Goal: Task Accomplishment & Management: Use online tool/utility

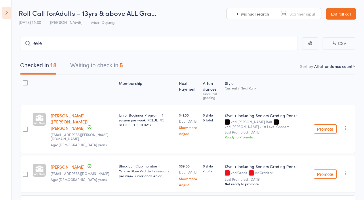
click at [344, 13] on link "Exit roll call" at bounding box center [341, 14] width 30 height 12
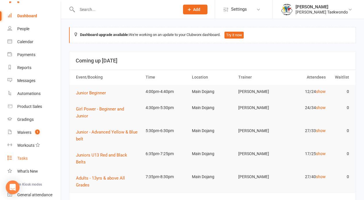
scroll to position [14, 0]
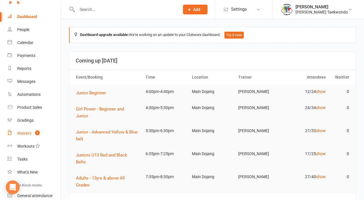
click at [28, 134] on div "Waivers" at bounding box center [24, 133] width 14 height 5
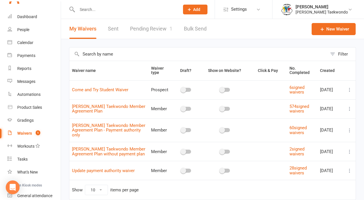
click at [159, 30] on link "Pending Review 1" at bounding box center [151, 29] width 42 height 20
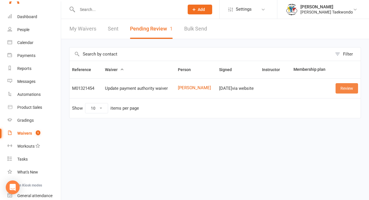
click at [345, 89] on link "Review" at bounding box center [346, 88] width 22 height 10
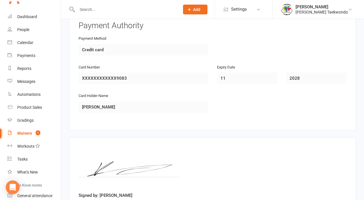
scroll to position [309, 0]
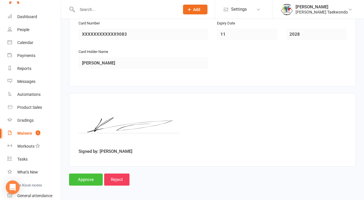
click at [96, 179] on input "Approve" at bounding box center [86, 180] width 34 height 12
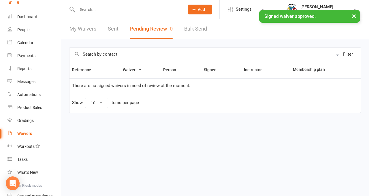
click at [22, 10] on div "× Signed waiver approved." at bounding box center [180, 10] width 361 height 0
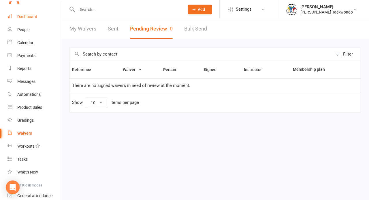
click at [30, 16] on div "Dashboard" at bounding box center [27, 16] width 20 height 5
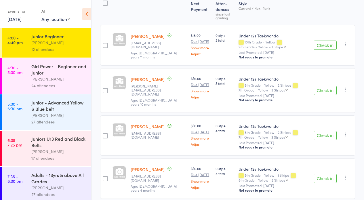
scroll to position [123, 0]
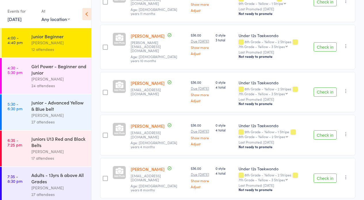
click at [322, 91] on button "Check in" at bounding box center [325, 92] width 23 height 9
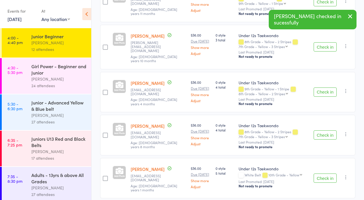
click at [320, 132] on button "Check in" at bounding box center [325, 134] width 23 height 9
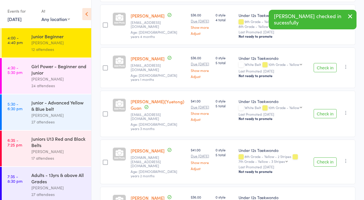
scroll to position [197, 0]
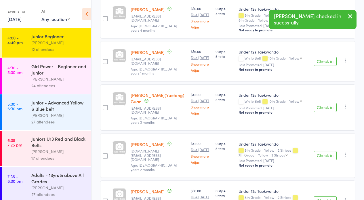
click at [329, 151] on button "Check in" at bounding box center [325, 155] width 23 height 9
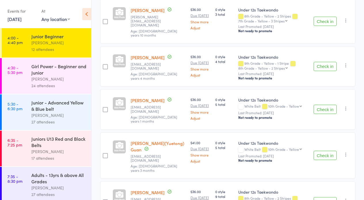
scroll to position [172, 0]
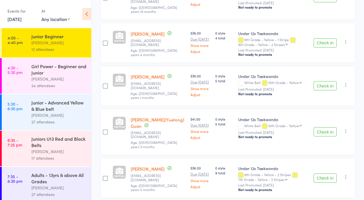
click at [326, 127] on button "Check in" at bounding box center [325, 131] width 23 height 9
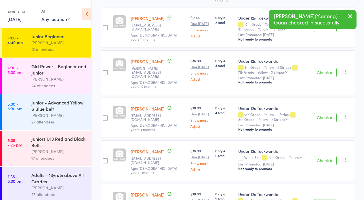
scroll to position [37, 0]
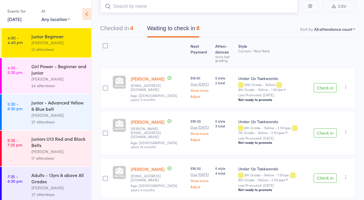
click at [120, 8] on input "search" at bounding box center [199, 6] width 198 height 13
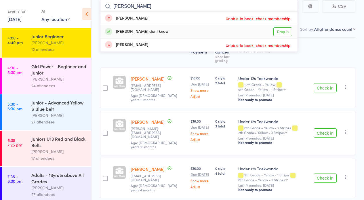
type input "jett"
click at [279, 30] on link "Drop in" at bounding box center [283, 31] width 19 height 9
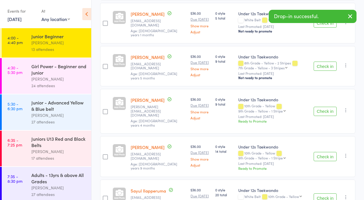
scroll to position [270, 0]
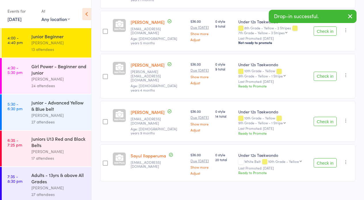
click at [327, 117] on button "Check in" at bounding box center [325, 121] width 23 height 9
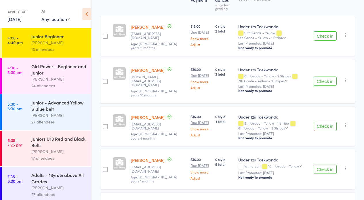
scroll to position [127, 0]
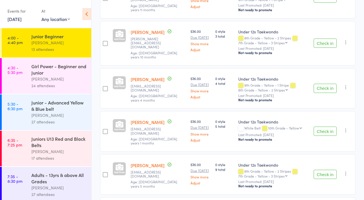
click at [324, 172] on button "Check in" at bounding box center [325, 174] width 23 height 9
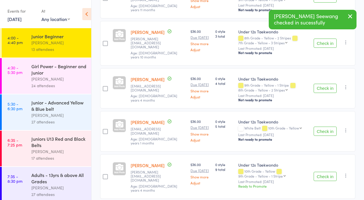
click at [333, 127] on button "Check in" at bounding box center [325, 131] width 23 height 9
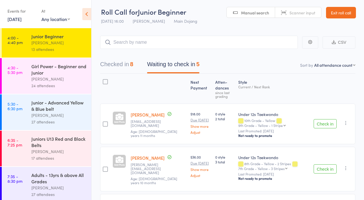
scroll to position [140, 0]
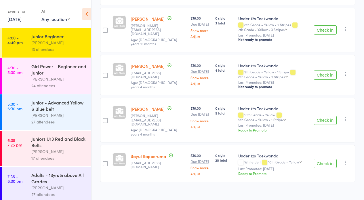
click at [327, 159] on button "Check in" at bounding box center [325, 163] width 23 height 9
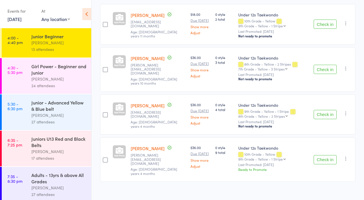
scroll to position [0, 0]
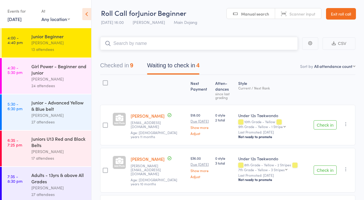
click at [179, 46] on input "search" at bounding box center [199, 43] width 198 height 13
type input "h"
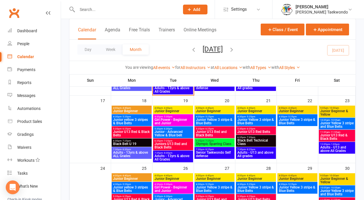
scroll to position [164, 0]
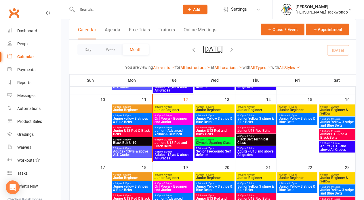
click at [175, 107] on span "4:00pm - 4:40pm" at bounding box center [173, 107] width 38 height 3
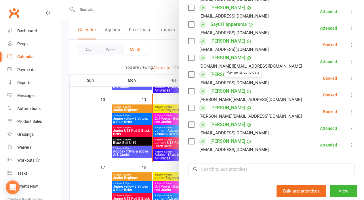
scroll to position [246, 0]
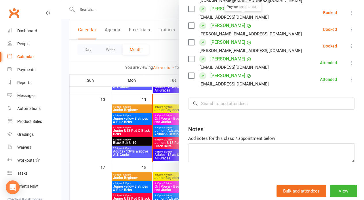
click at [232, 98] on input "search" at bounding box center [271, 104] width 167 height 12
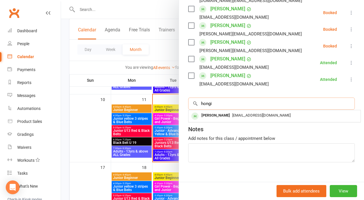
type input "hongi"
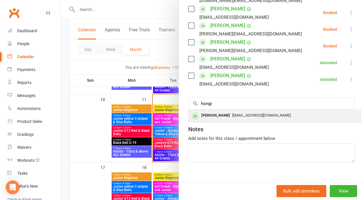
drag, startPoint x: 224, startPoint y: 80, endPoint x: 235, endPoint y: 111, distance: 32.0
click at [235, 111] on div "Hongyi Meng qqliu1224@gmail.com" at bounding box center [275, 116] width 172 height 12
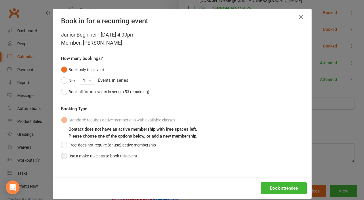
click at [137, 155] on div "Standard: requires active membership with available classes Contact does not ha…" at bounding box center [182, 138] width 242 height 47
click at [135, 157] on button "Use a make-up class to book this event" at bounding box center [99, 156] width 76 height 11
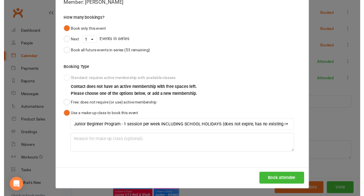
scroll to position [346, 0]
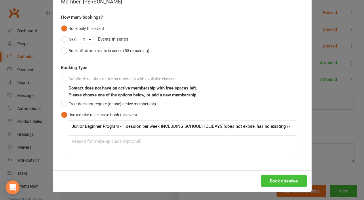
click at [287, 180] on button "Book attendee" at bounding box center [284, 181] width 46 height 12
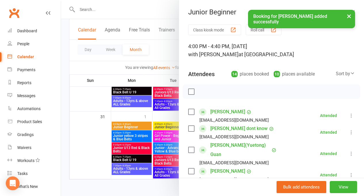
scroll to position [233, 0]
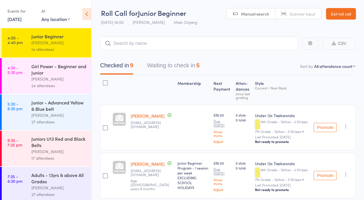
click at [190, 72] on button "Waiting to check in 5" at bounding box center [173, 66] width 52 height 15
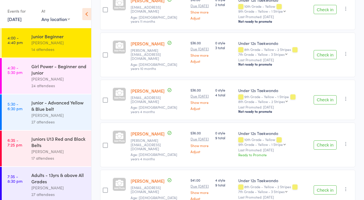
scroll to position [117, 0]
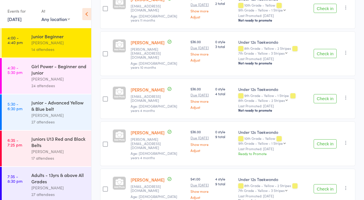
click at [321, 184] on button "Check in" at bounding box center [325, 188] width 23 height 9
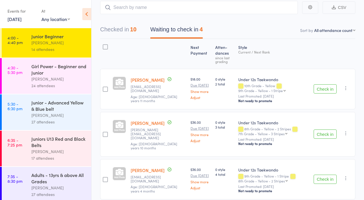
scroll to position [33, 0]
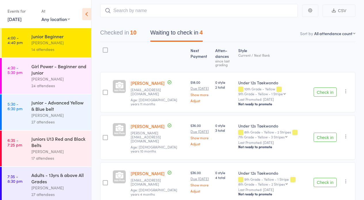
click at [346, 90] on icon "button" at bounding box center [346, 91] width 6 height 6
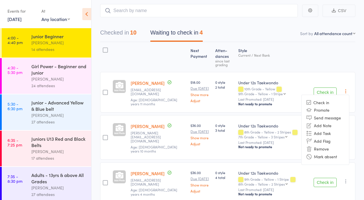
drag, startPoint x: 328, startPoint y: 156, endPoint x: 358, endPoint y: 130, distance: 39.6
click at [332, 154] on li "Mark absent" at bounding box center [326, 157] width 48 height 8
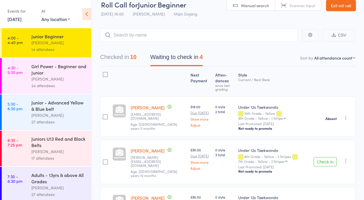
scroll to position [0, 0]
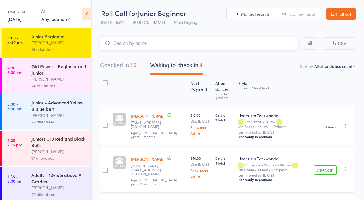
click at [130, 46] on input "search" at bounding box center [199, 43] width 198 height 13
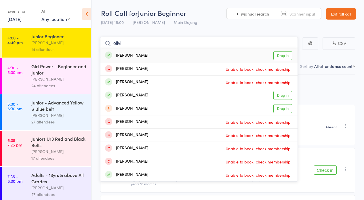
type input "olivi"
drag, startPoint x: 339, startPoint y: 12, endPoint x: 323, endPoint y: 17, distance: 16.9
click at [339, 14] on link "Exit roll call" at bounding box center [341, 14] width 30 height 12
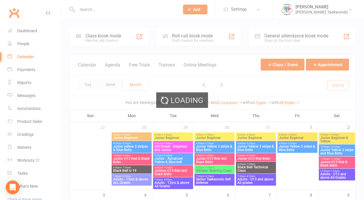
scroll to position [163, 0]
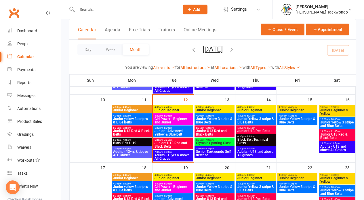
click at [182, 107] on span "4:00pm - 4:40pm" at bounding box center [173, 107] width 38 height 3
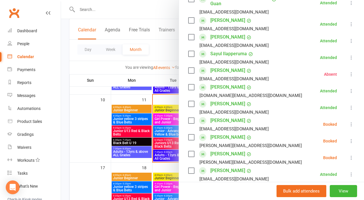
scroll to position [194, 0]
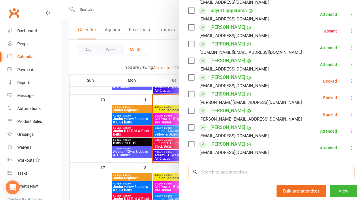
click at [223, 166] on input "search" at bounding box center [271, 172] width 167 height 12
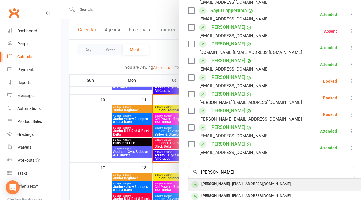
type input "olivia wiggins"
click at [222, 180] on div "[PERSON_NAME]" at bounding box center [215, 184] width 33 height 8
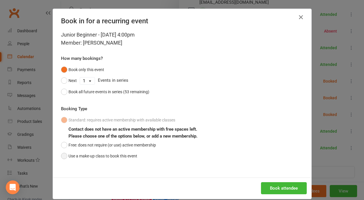
drag, startPoint x: 64, startPoint y: 156, endPoint x: 71, endPoint y: 154, distance: 6.5
click at [71, 154] on button "Use a make-up class to book this event" at bounding box center [99, 156] width 76 height 11
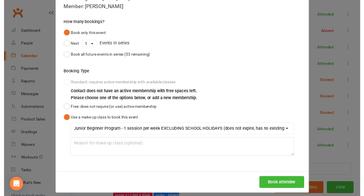
scroll to position [38, 0]
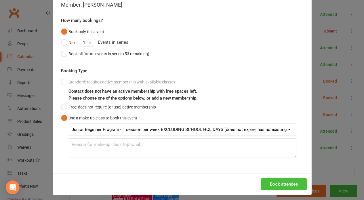
click at [280, 185] on button "Book attendee" at bounding box center [284, 184] width 46 height 12
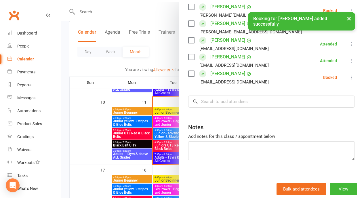
scroll to position [279, 0]
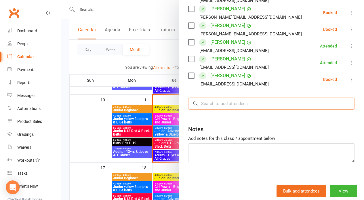
click at [209, 98] on input "search" at bounding box center [271, 104] width 167 height 12
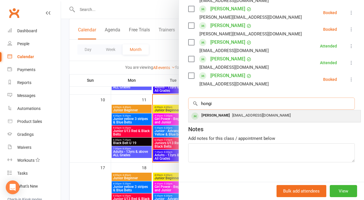
type input "hongi"
click at [211, 111] on div "[PERSON_NAME]" at bounding box center [215, 115] width 33 height 8
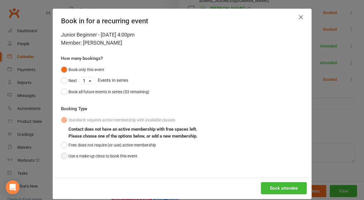
drag, startPoint x: 62, startPoint y: 157, endPoint x: 98, endPoint y: 151, distance: 36.5
click at [66, 155] on button "Use a make-up class to book this event" at bounding box center [99, 156] width 76 height 11
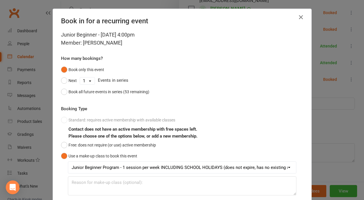
scroll to position [41, 0]
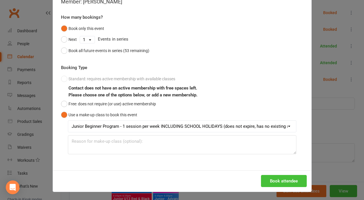
click at [288, 177] on button "Book attendee" at bounding box center [284, 181] width 46 height 12
click at [335, 93] on div "Book in for a recurring event Junior Beginner - Aug 12, 2025 4:00pm Member: Hon…" at bounding box center [182, 100] width 364 height 200
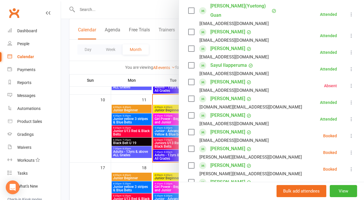
scroll to position [0, 0]
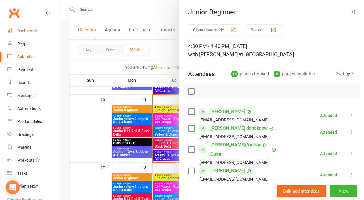
click at [39, 29] on link "Dashboard" at bounding box center [33, 30] width 53 height 13
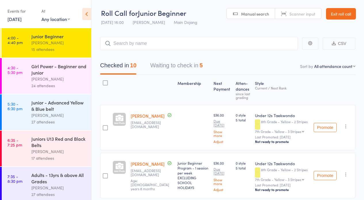
click at [178, 65] on button "Waiting to check in 5" at bounding box center [176, 66] width 52 height 15
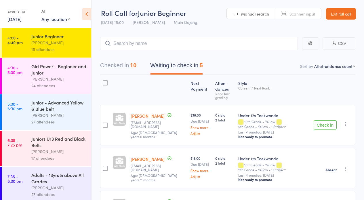
drag, startPoint x: 324, startPoint y: 123, endPoint x: 335, endPoint y: 120, distance: 11.7
click at [324, 123] on button "Check in" at bounding box center [325, 124] width 23 height 9
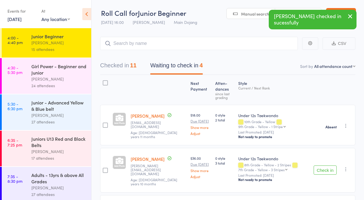
click at [67, 81] on div "[PERSON_NAME]" at bounding box center [58, 79] width 55 height 7
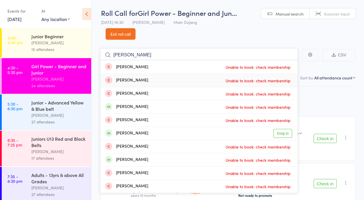
type input "[PERSON_NAME]"
click at [117, 36] on link "Exit roll call" at bounding box center [121, 34] width 30 height 12
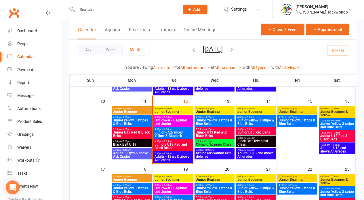
scroll to position [144, 0]
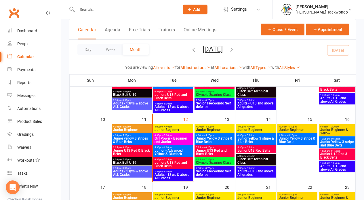
click at [177, 128] on span "Junior Beginner" at bounding box center [173, 129] width 38 height 3
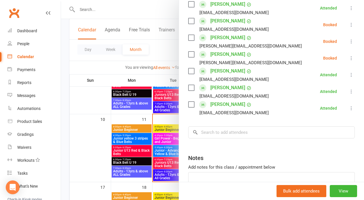
scroll to position [255, 0]
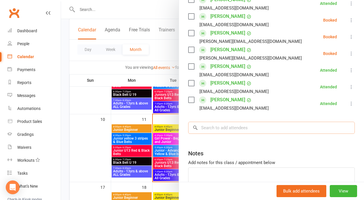
click at [219, 122] on input "search" at bounding box center [271, 128] width 167 height 12
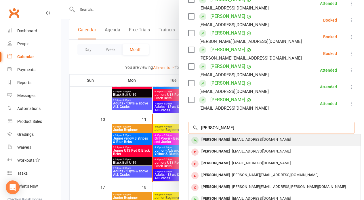
type input "logan gamble"
click at [221, 136] on div "[PERSON_NAME]" at bounding box center [215, 140] width 33 height 8
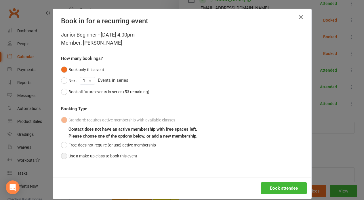
drag, startPoint x: 65, startPoint y: 156, endPoint x: 76, endPoint y: 155, distance: 11.5
click at [76, 155] on button "Use a make-up class to book this event" at bounding box center [99, 156] width 76 height 11
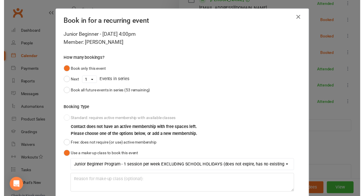
scroll to position [41, 0]
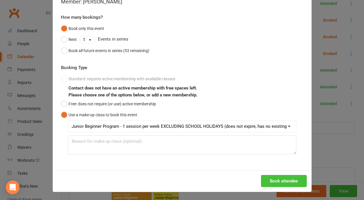
click at [274, 181] on button "Book attendee" at bounding box center [284, 181] width 46 height 12
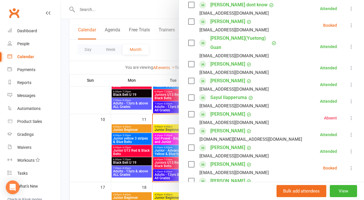
scroll to position [86, 0]
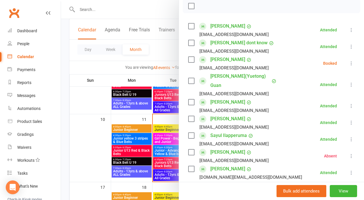
click at [349, 64] on icon at bounding box center [352, 63] width 6 height 6
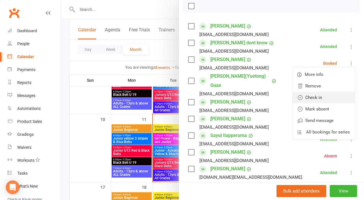
click at [306, 100] on link "Check in" at bounding box center [324, 98] width 62 height 12
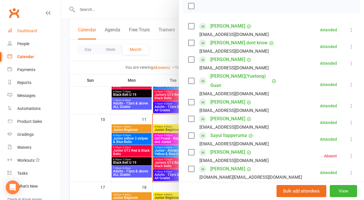
click at [33, 31] on div "Dashboard" at bounding box center [27, 31] width 20 height 5
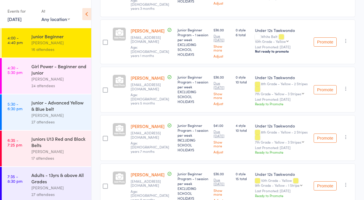
scroll to position [337, 0]
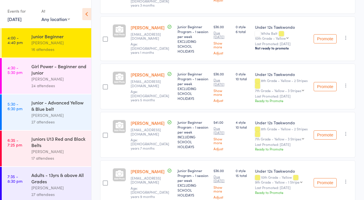
click at [28, 74] on link "4:30 - 5:30 pm Girl Power - Beginner and Junior [PERSON_NAME] 24 attendees" at bounding box center [47, 76] width 90 height 36
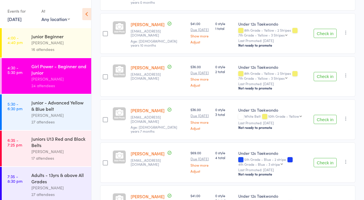
scroll to position [149, 0]
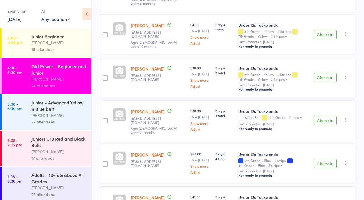
click at [330, 73] on button "Check in" at bounding box center [325, 77] width 23 height 9
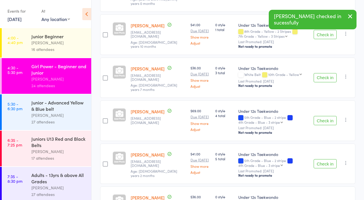
drag, startPoint x: 327, startPoint y: 113, endPoint x: 331, endPoint y: 76, distance: 37.4
click at [328, 116] on button "Check in" at bounding box center [325, 120] width 23 height 9
click at [329, 73] on button "Check in" at bounding box center [325, 77] width 23 height 9
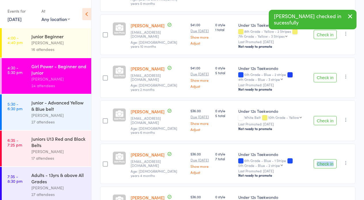
drag, startPoint x: 324, startPoint y: 149, endPoint x: 321, endPoint y: 161, distance: 12.4
click at [321, 161] on div "Check in Check in Promote Send message Add Note Add Task Add Flag Remove Mark a…" at bounding box center [334, 164] width 44 height 41
click at [321, 159] on button "Check in" at bounding box center [325, 163] width 23 height 9
click at [321, 116] on button "Check in" at bounding box center [325, 120] width 23 height 9
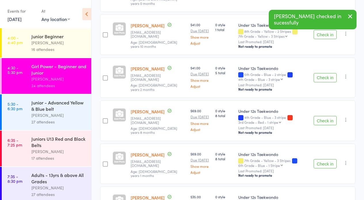
click at [323, 116] on button "Check in" at bounding box center [325, 120] width 23 height 9
click at [325, 116] on button "Check in" at bounding box center [325, 120] width 23 height 9
click at [324, 116] on button "Check in" at bounding box center [325, 120] width 23 height 9
click at [325, 116] on button "Check in" at bounding box center [325, 120] width 23 height 9
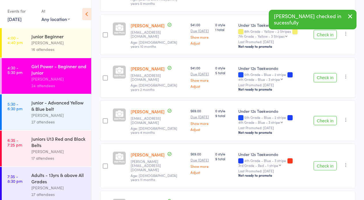
click at [325, 116] on button "Check in" at bounding box center [325, 120] width 23 height 9
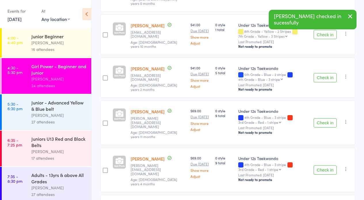
click at [327, 118] on button "Check in" at bounding box center [325, 122] width 23 height 9
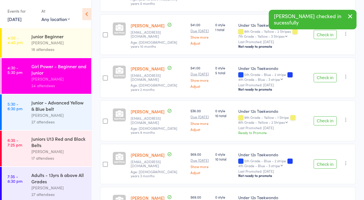
click at [327, 116] on button "Check in" at bounding box center [325, 120] width 23 height 9
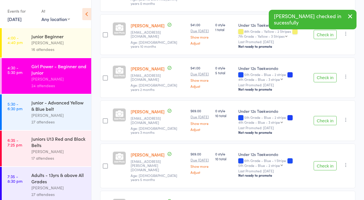
click at [327, 116] on button "Check in" at bounding box center [325, 120] width 23 height 9
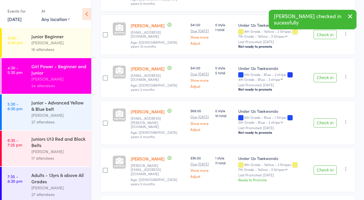
click at [327, 118] on button "Check in" at bounding box center [325, 122] width 23 height 9
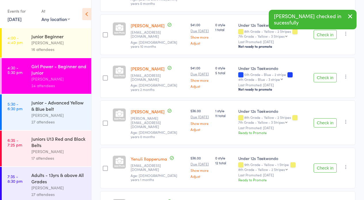
click at [328, 164] on button "Check in" at bounding box center [325, 168] width 23 height 9
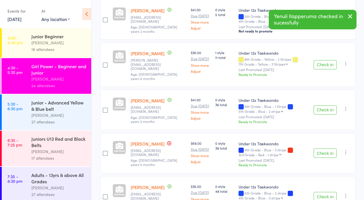
click at [323, 149] on button "Check in" at bounding box center [325, 153] width 23 height 9
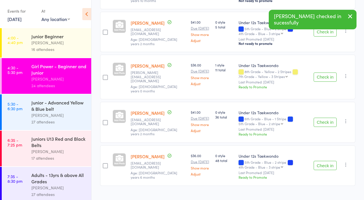
click at [327, 161] on button "Check in" at bounding box center [325, 165] width 23 height 9
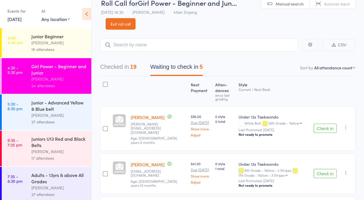
scroll to position [0, 0]
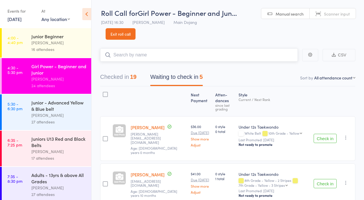
click at [129, 57] on input "search" at bounding box center [199, 54] width 198 height 13
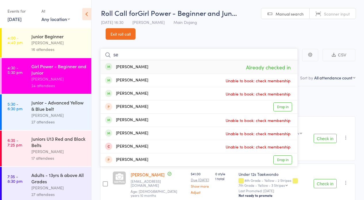
type input "s"
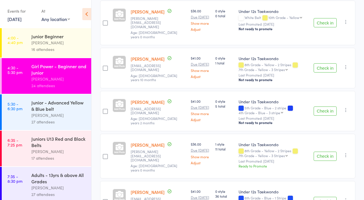
scroll to position [124, 0]
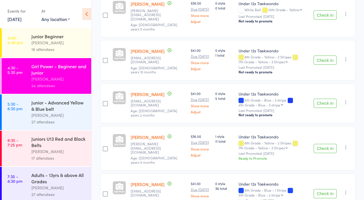
click at [326, 99] on button "Check in" at bounding box center [325, 103] width 23 height 9
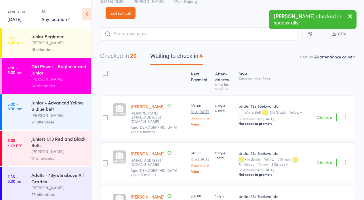
scroll to position [18, 0]
